Goal: Task Accomplishment & Management: Manage account settings

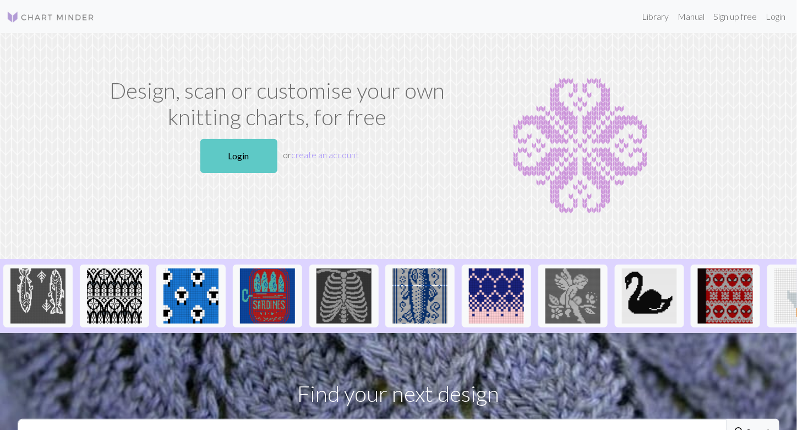
click at [241, 148] on link "Login" at bounding box center [238, 156] width 77 height 34
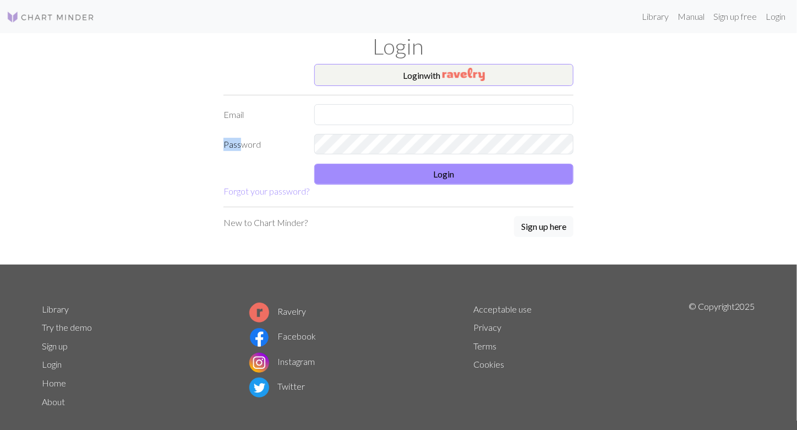
drag, startPoint x: 241, startPoint y: 148, endPoint x: 284, endPoint y: 118, distance: 53.0
click at [284, 118] on form "Login with Email Password Login Forgot your password?" at bounding box center [399, 131] width 350 height 134
click at [335, 113] on input "text" at bounding box center [443, 114] width 259 height 21
drag, startPoint x: 433, startPoint y: 113, endPoint x: 295, endPoint y: 112, distance: 138.2
click at [295, 112] on div "Email [EMAIL_ADDRESS][DOMAIN_NAME]" at bounding box center [398, 114] width 363 height 21
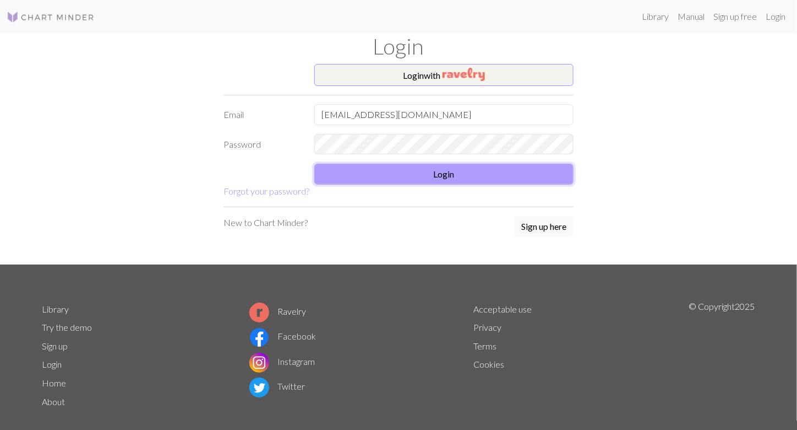
click at [460, 173] on button "Login" at bounding box center [443, 174] width 259 height 21
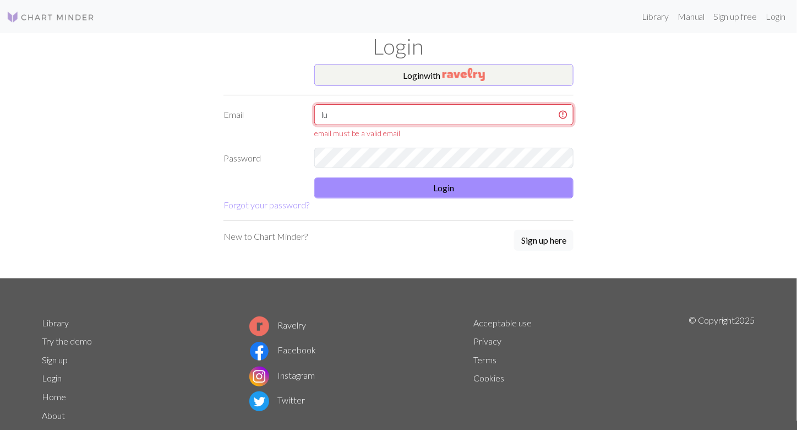
type input "[EMAIL_ADDRESS][DOMAIN_NAME]"
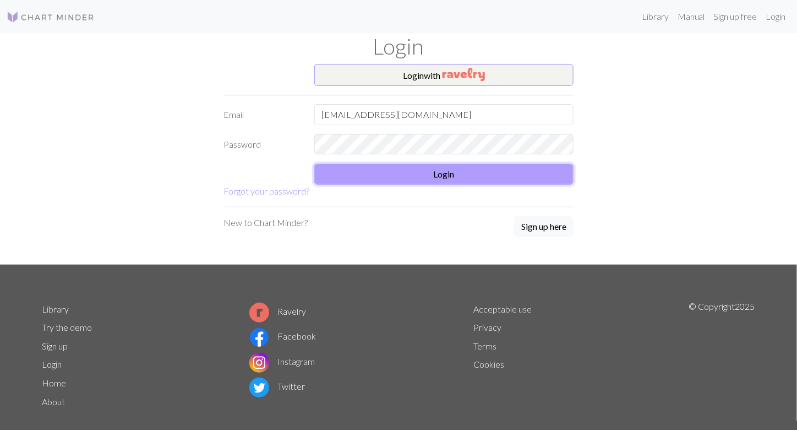
click at [378, 177] on button "Login" at bounding box center [443, 174] width 259 height 21
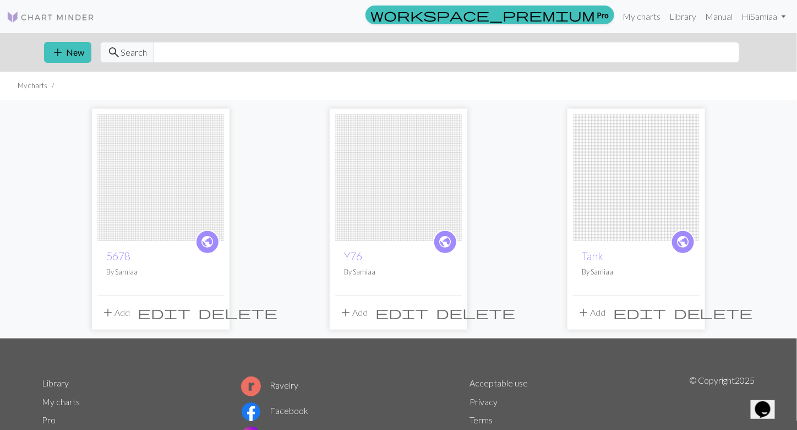
click at [163, 176] on img at bounding box center [160, 177] width 127 height 127
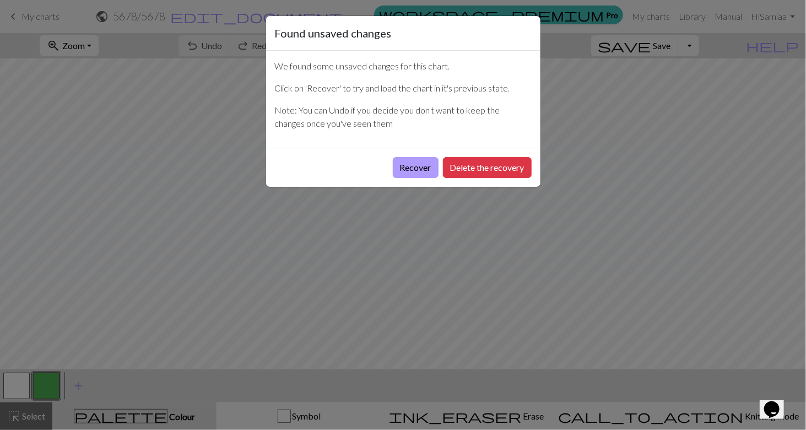
click at [408, 168] on button "Recover" at bounding box center [416, 167] width 46 height 21
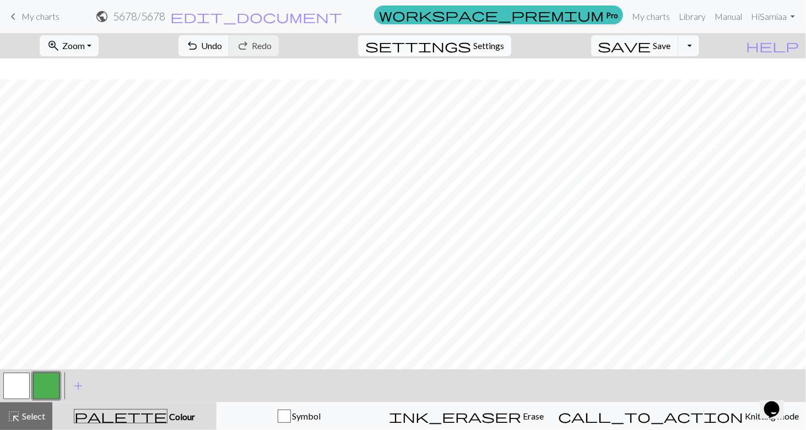
scroll to position [141, 0]
